Goal: Information Seeking & Learning: Learn about a topic

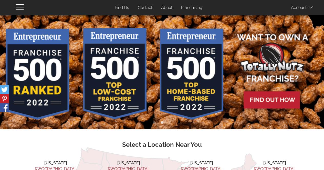
click at [145, 9] on link "Contact" at bounding box center [145, 8] width 22 height 10
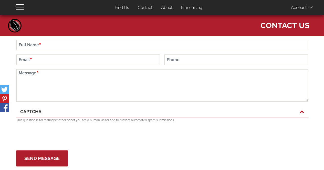
click at [149, 8] on link "Contact" at bounding box center [145, 8] width 22 height 10
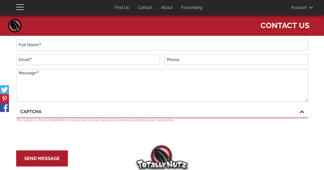
click at [125, 7] on link "Find Us" at bounding box center [122, 8] width 22 height 10
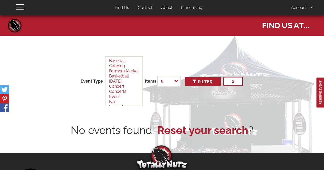
select select
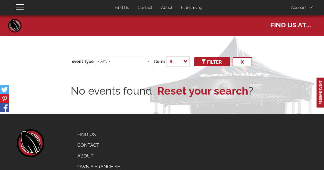
click at [192, 9] on link "Franchising" at bounding box center [191, 8] width 29 height 10
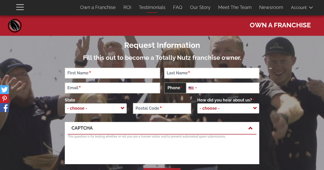
click at [154, 7] on link "Testimonials" at bounding box center [152, 7] width 34 height 11
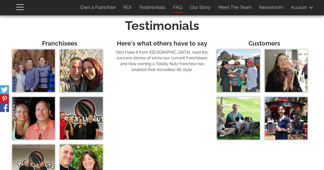
click at [181, 8] on link "FAQ" at bounding box center [177, 7] width 17 height 11
click at [20, 5] on span "button" at bounding box center [21, 7] width 10 height 6
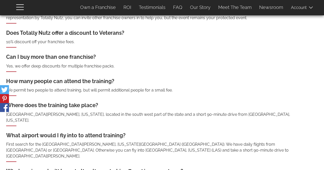
scroll to position [128, 0]
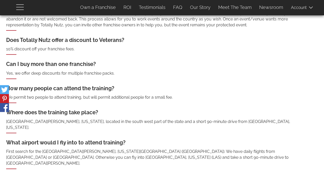
click at [17, 9] on span "button" at bounding box center [21, 7] width 10 height 6
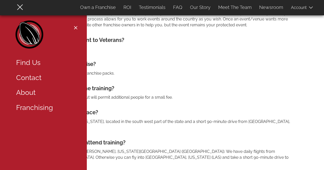
click at [36, 63] on link "Find Us" at bounding box center [45, 62] width 66 height 15
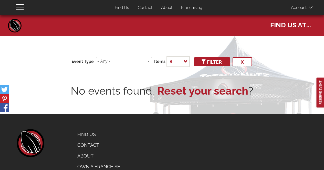
select select
click at [190, 6] on link "Franchising" at bounding box center [191, 8] width 29 height 10
